Goal: Task Accomplishment & Management: Use online tool/utility

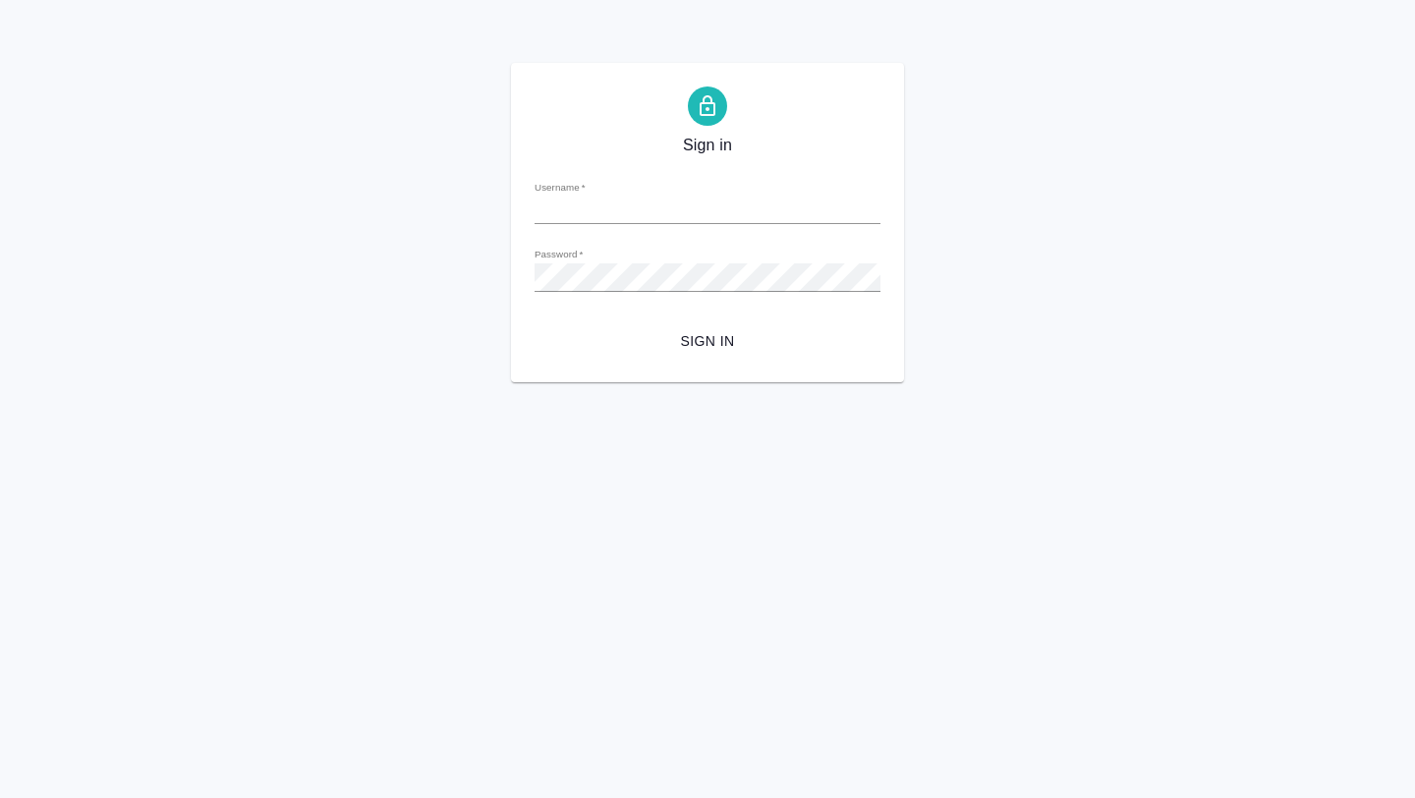
type input "[EMAIL_ADDRESS][DOMAIN_NAME]"
click at [683, 333] on span "Sign in" at bounding box center [707, 341] width 315 height 25
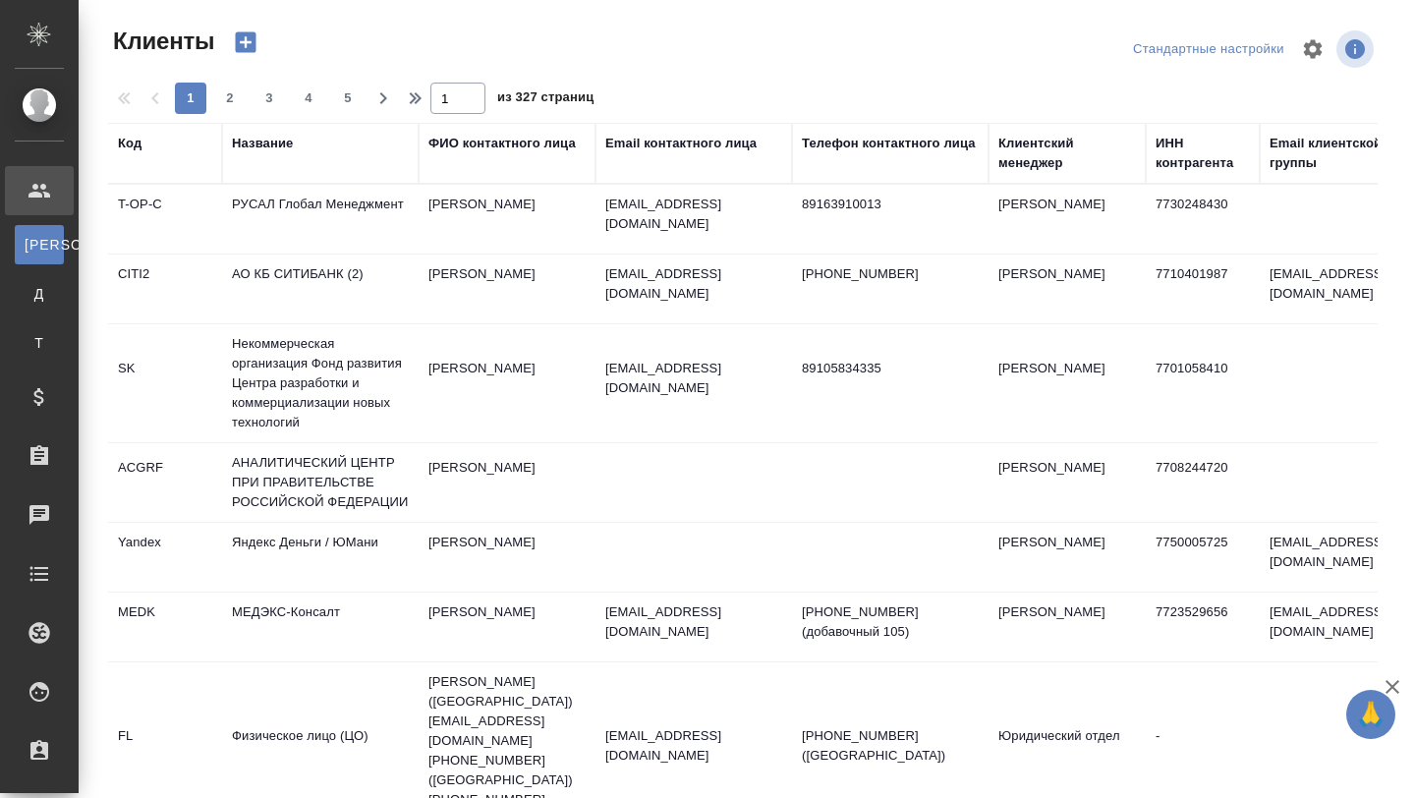
select select "RU"
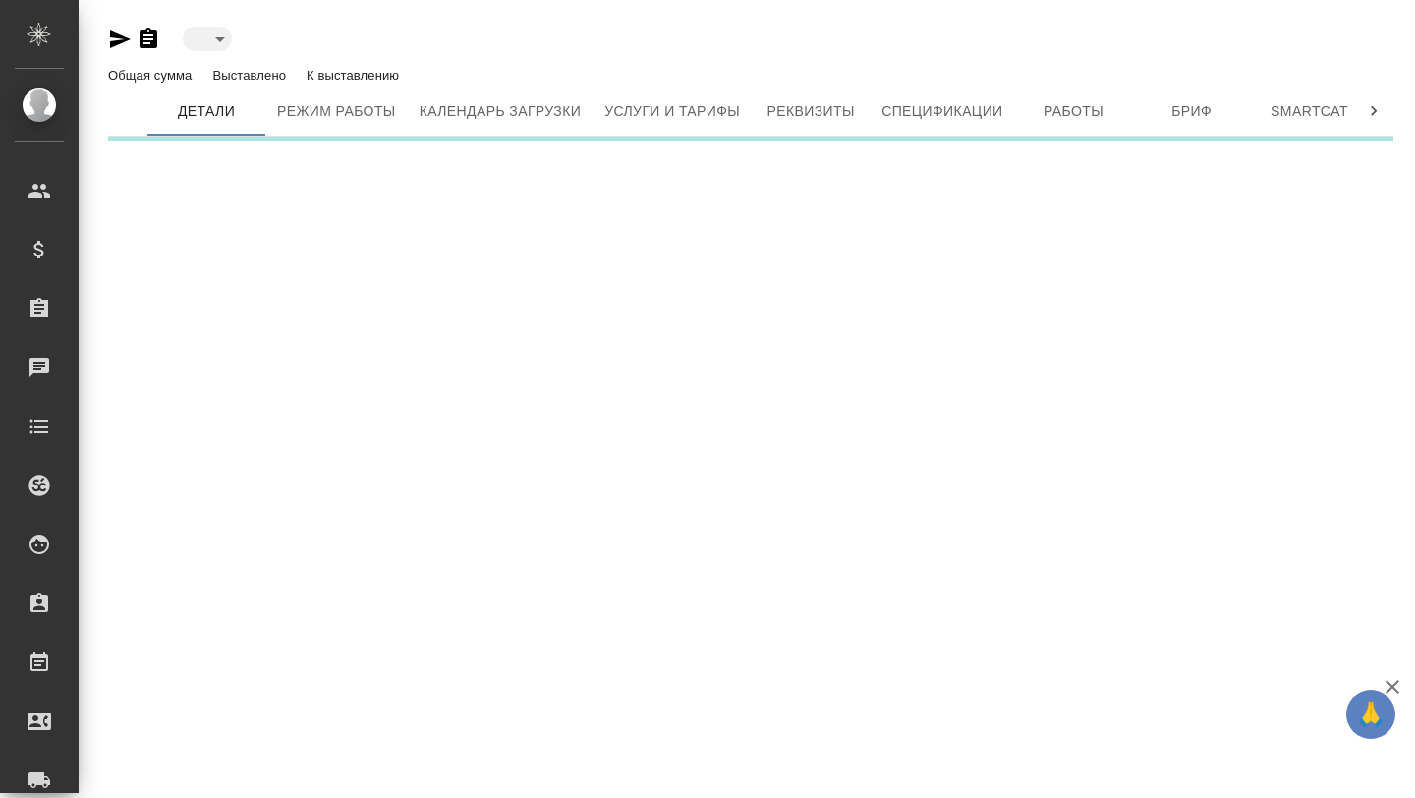
type input "active"
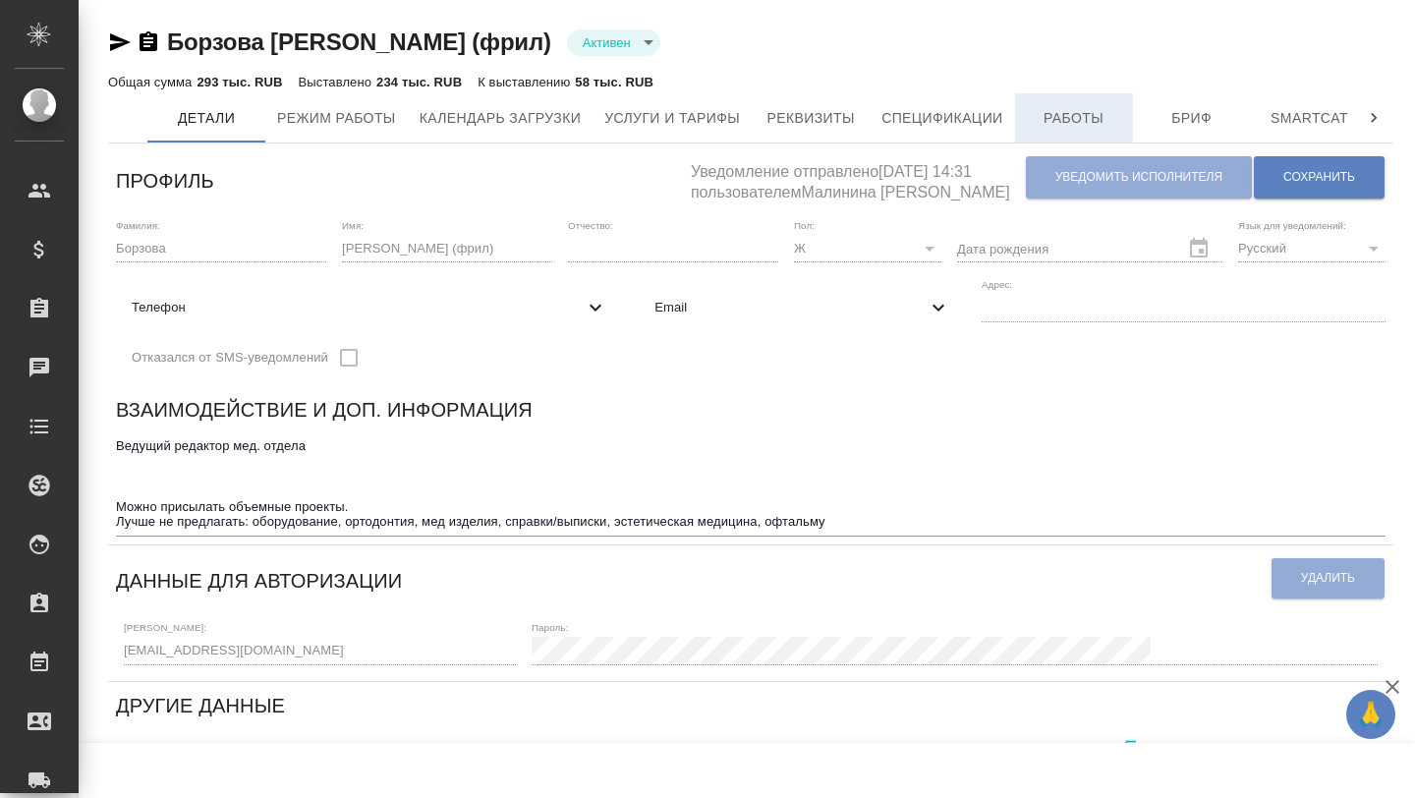
click at [1063, 121] on span "Работы" at bounding box center [1074, 118] width 94 height 25
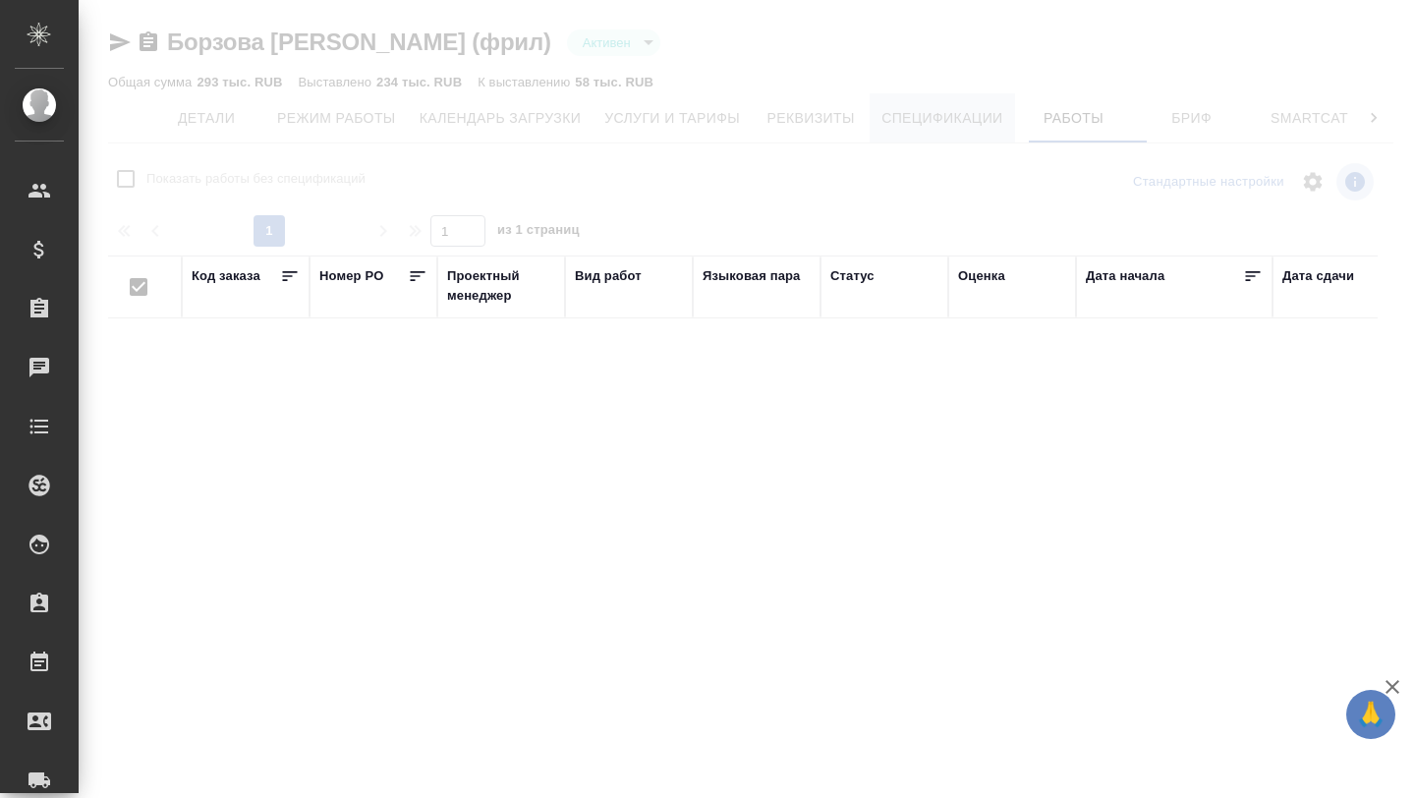
checkbox input "false"
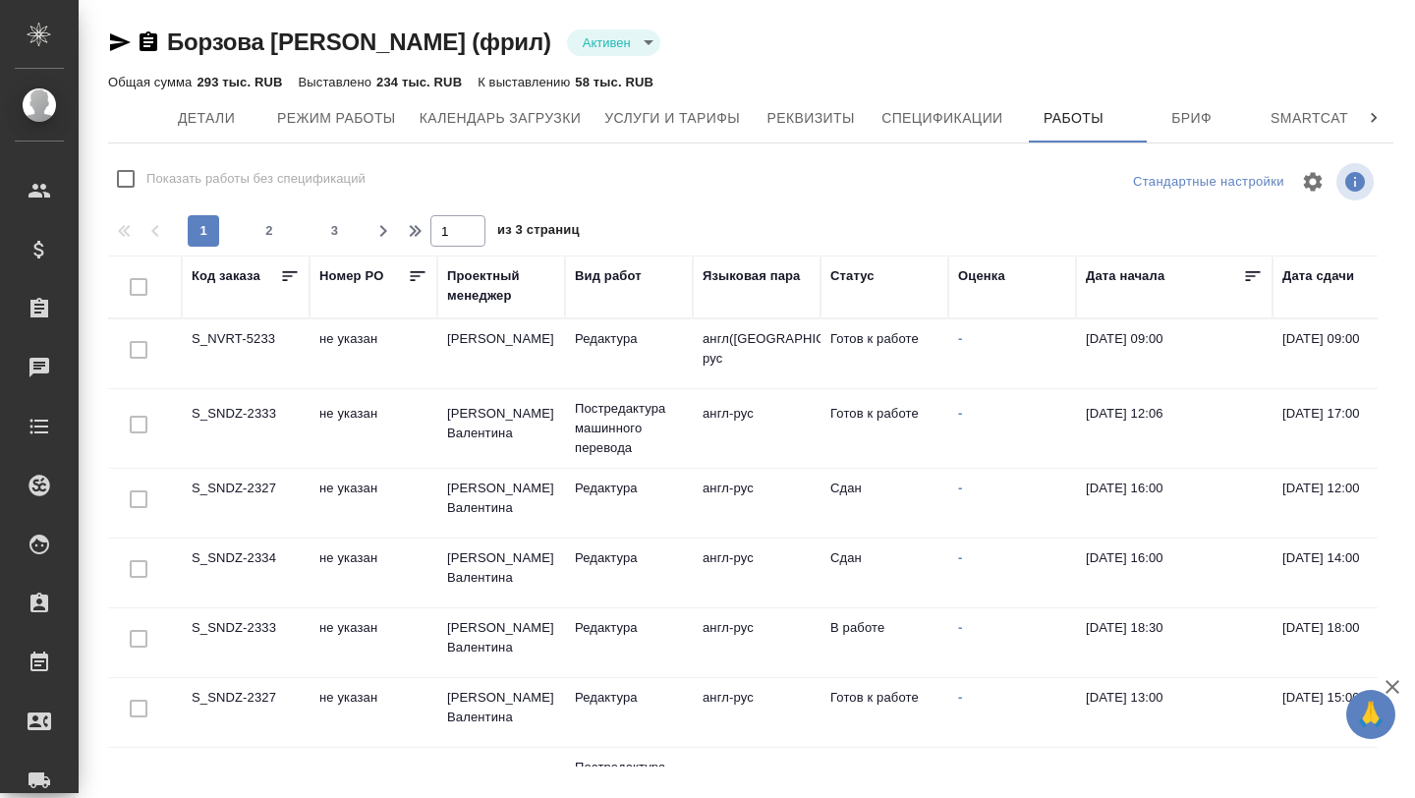
click at [259, 334] on td "S_NVRT-5233" at bounding box center [246, 353] width 128 height 69
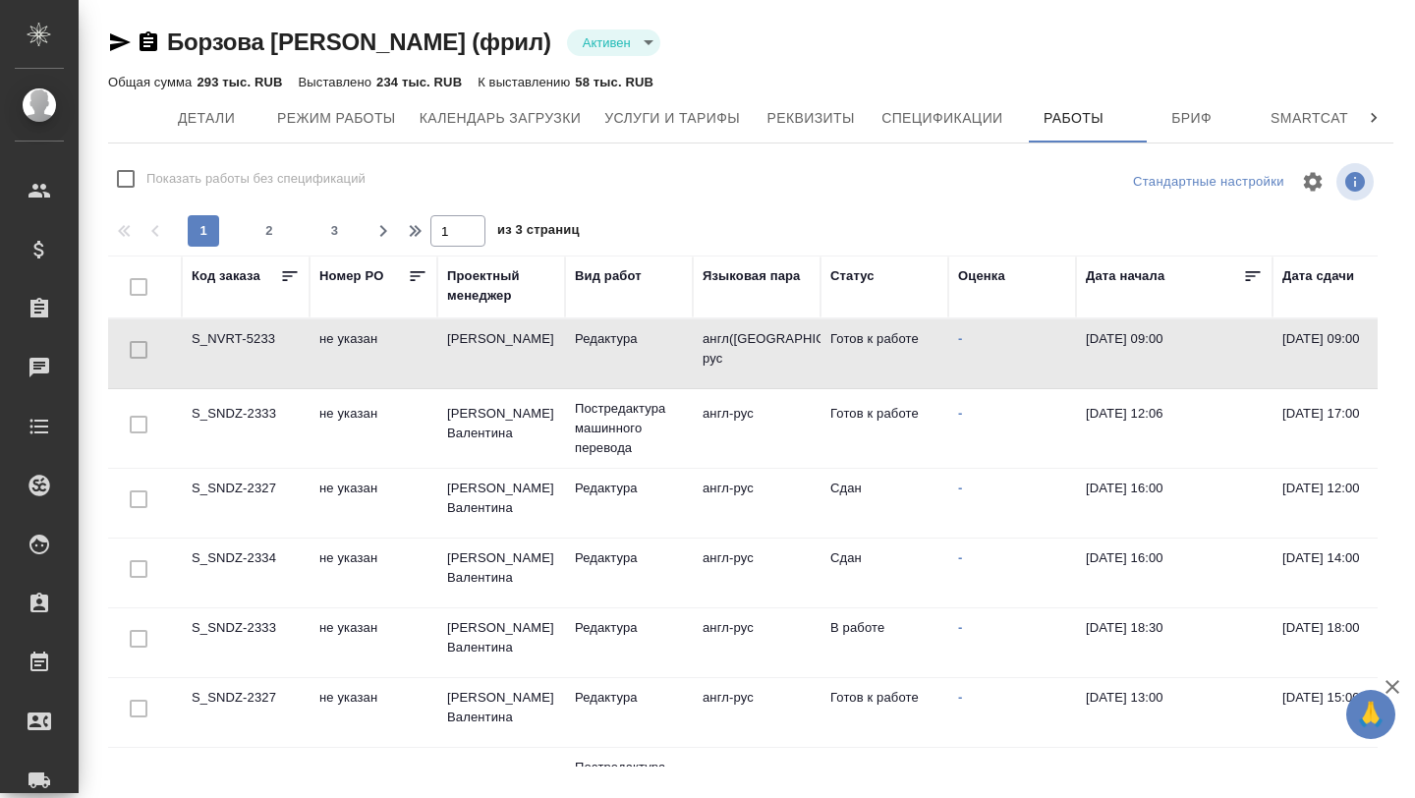
click at [259, 334] on td "S_NVRT-5233" at bounding box center [246, 353] width 128 height 69
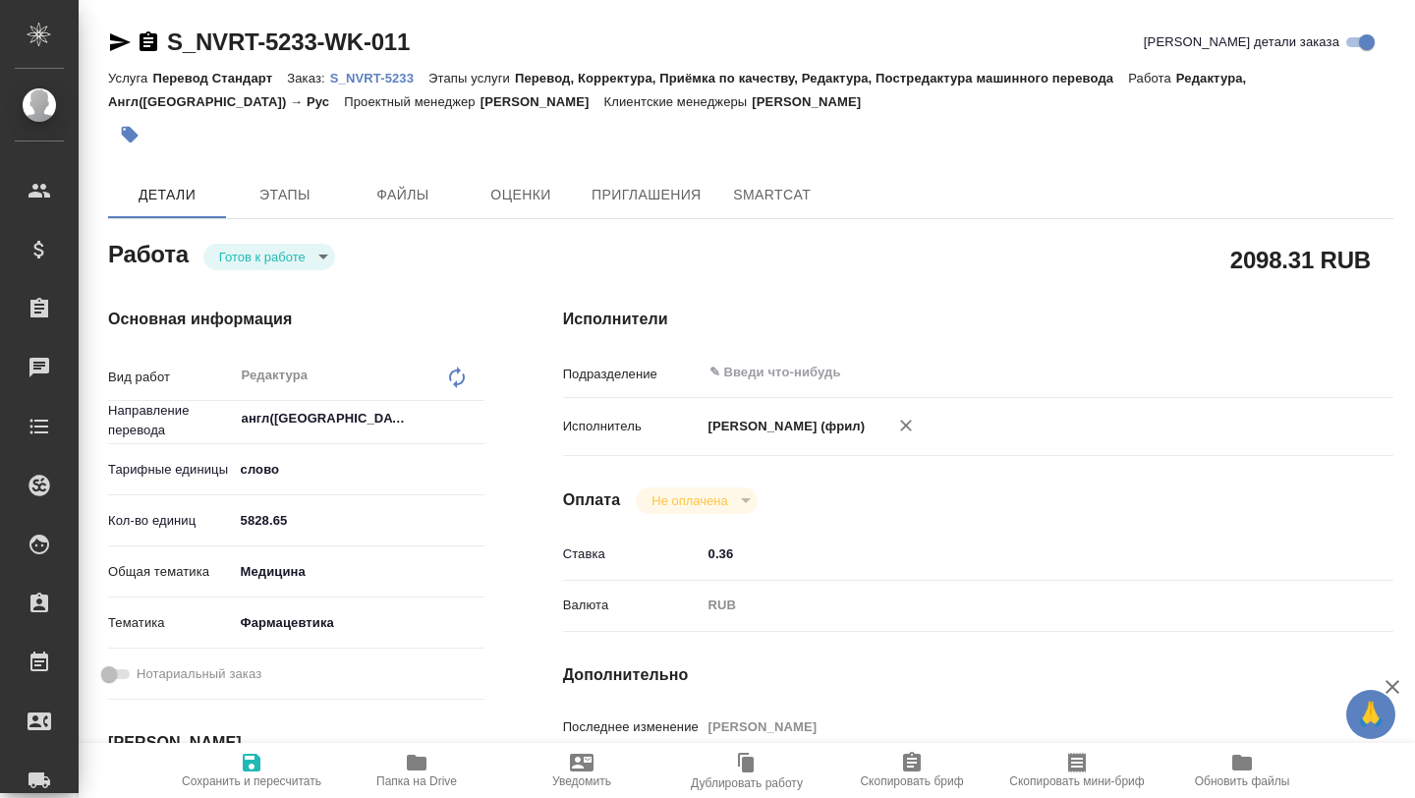
type textarea "x"
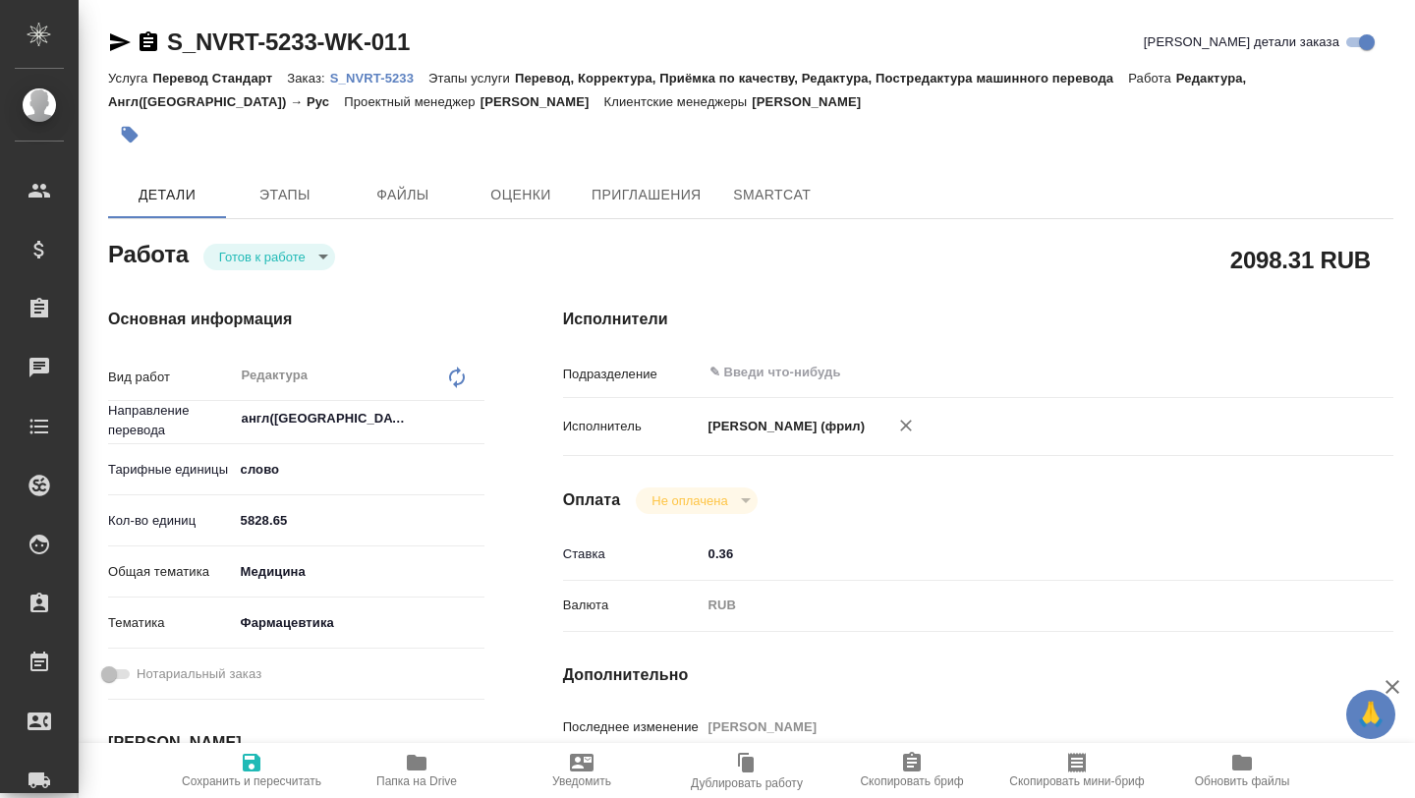
type textarea "x"
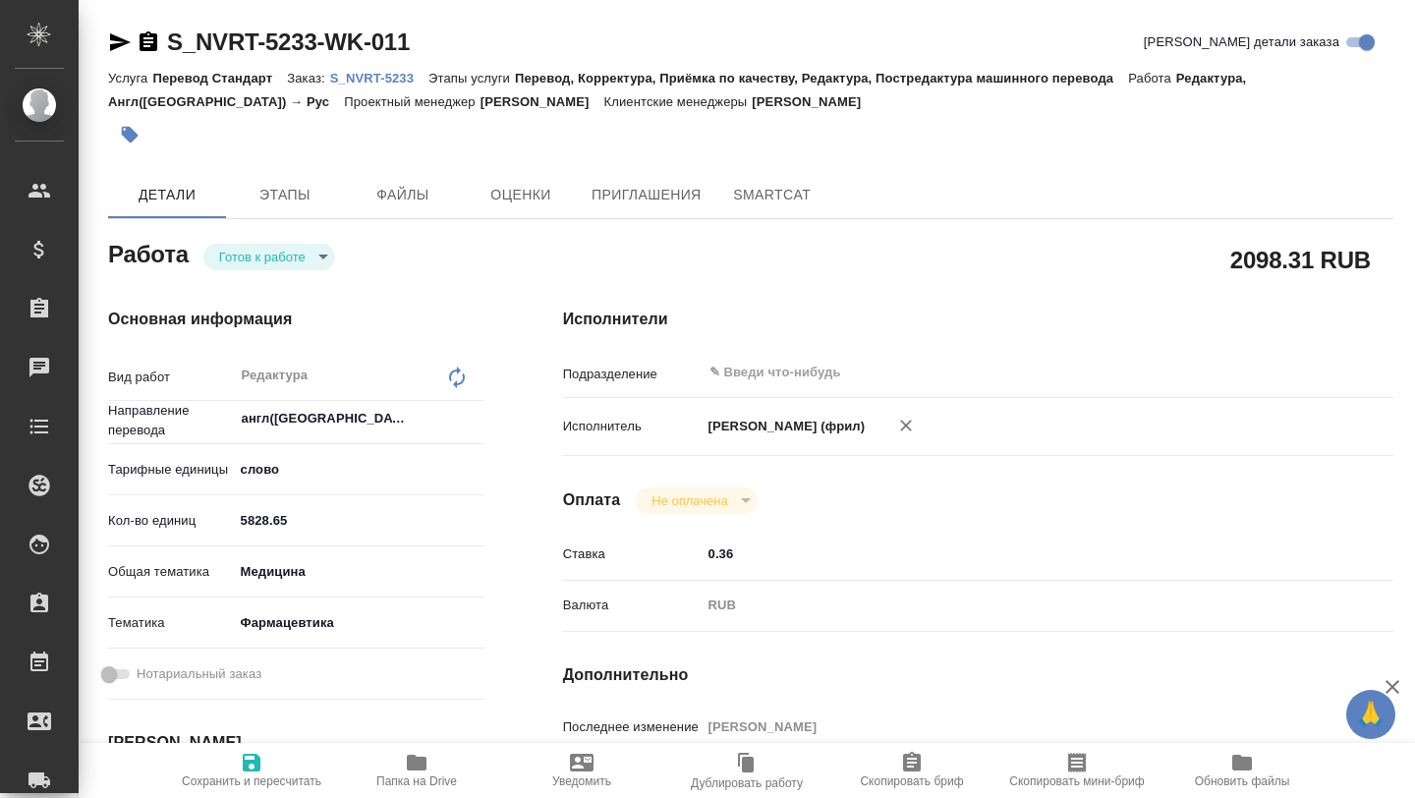
type textarea "x"
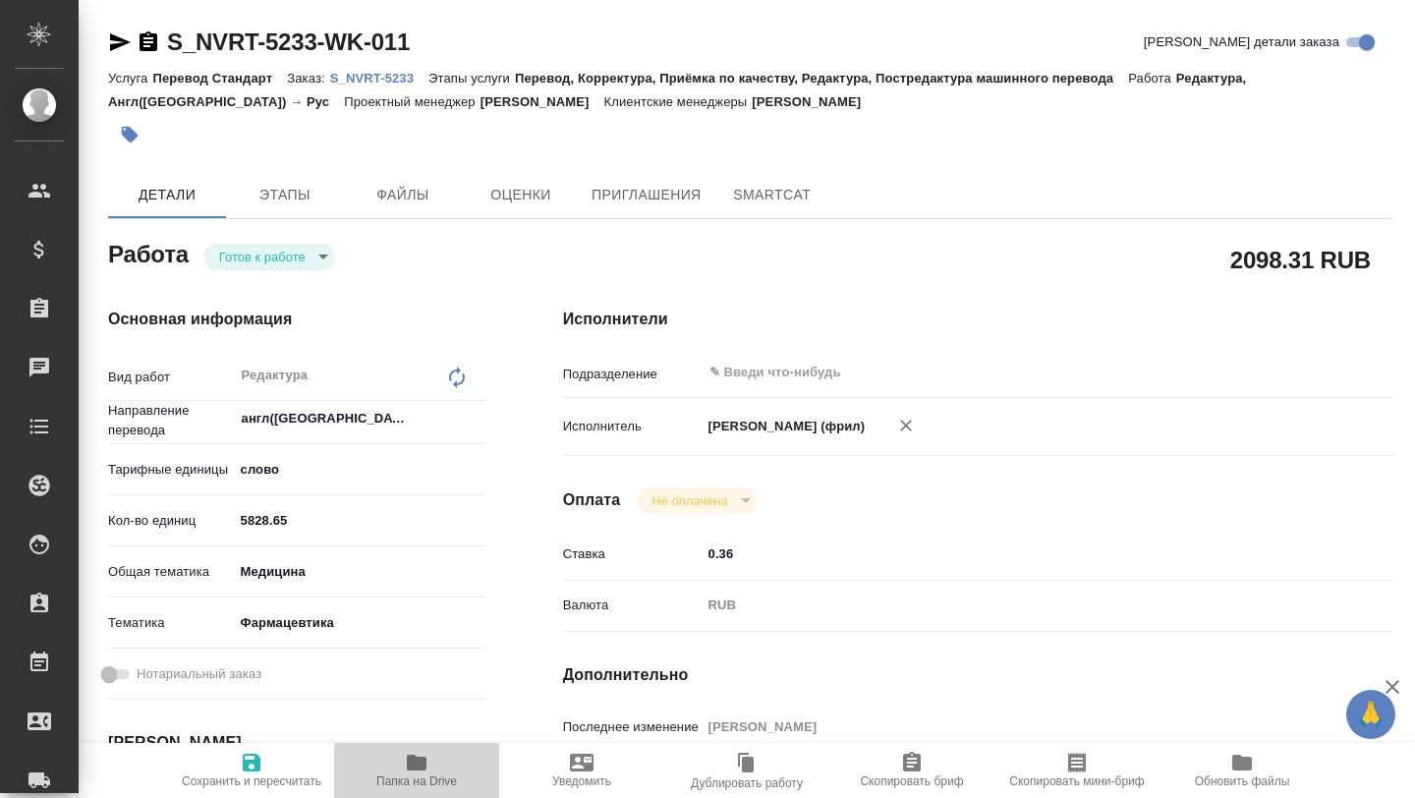
click at [423, 768] on icon "button" at bounding box center [417, 763] width 20 height 16
type textarea "x"
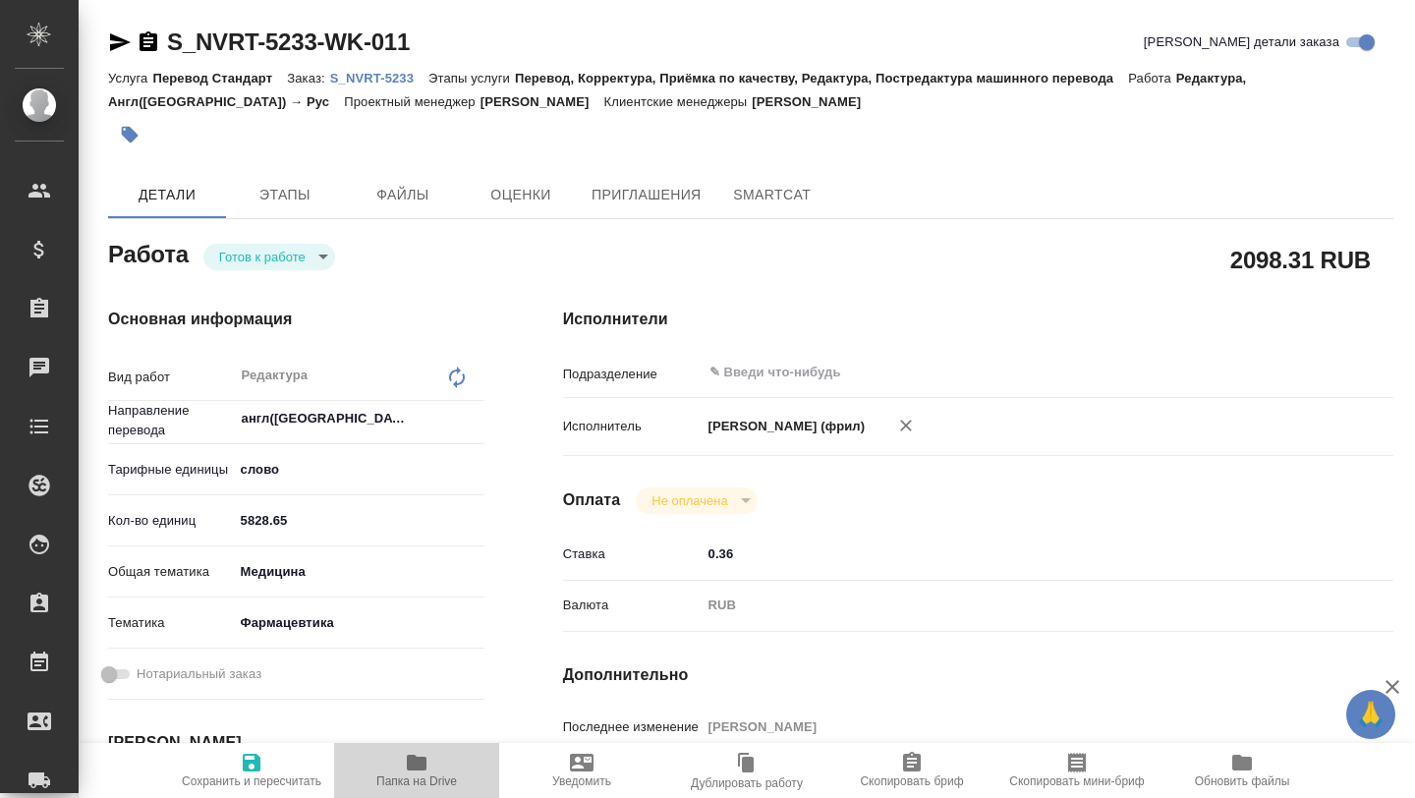
type textarea "x"
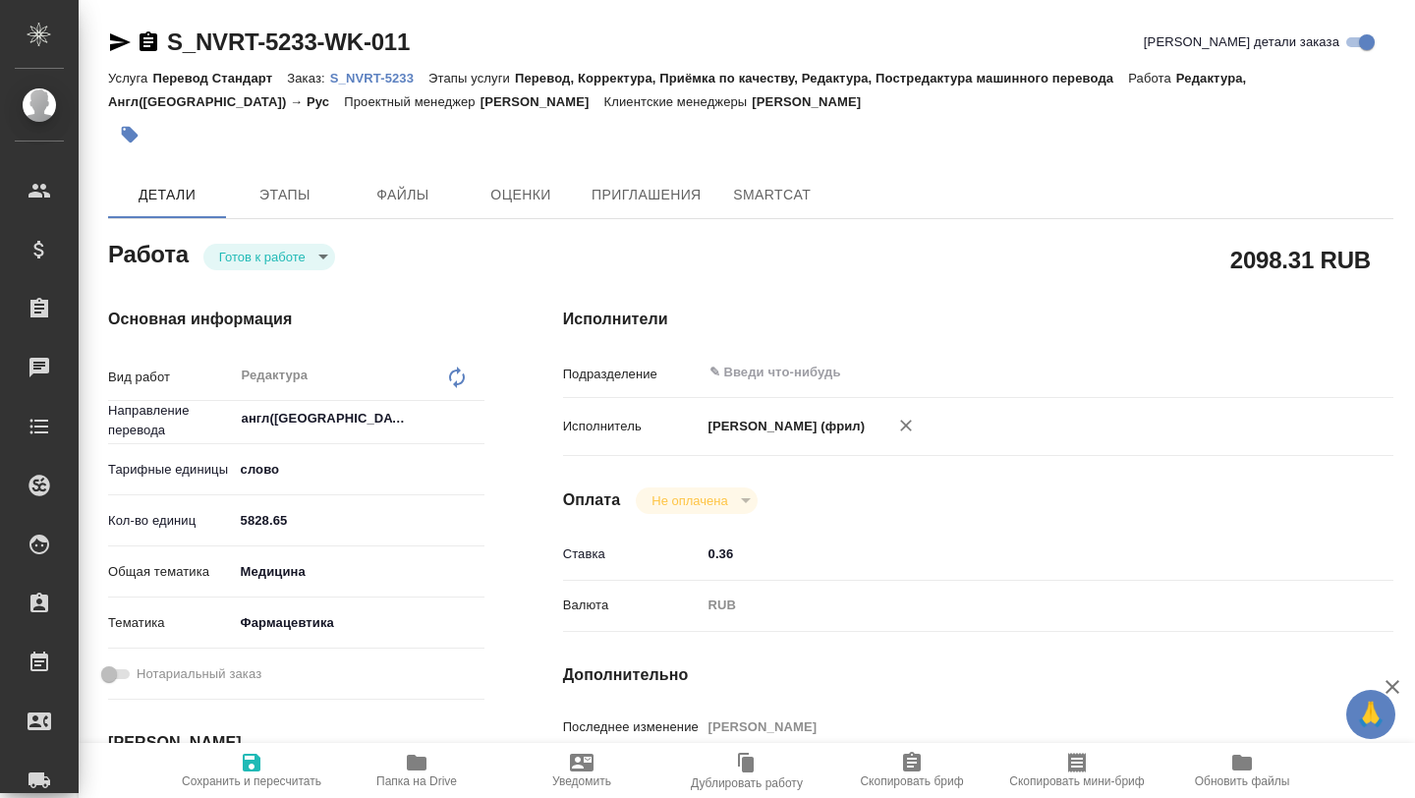
type textarea "x"
